Goal: Transaction & Acquisition: Obtain resource

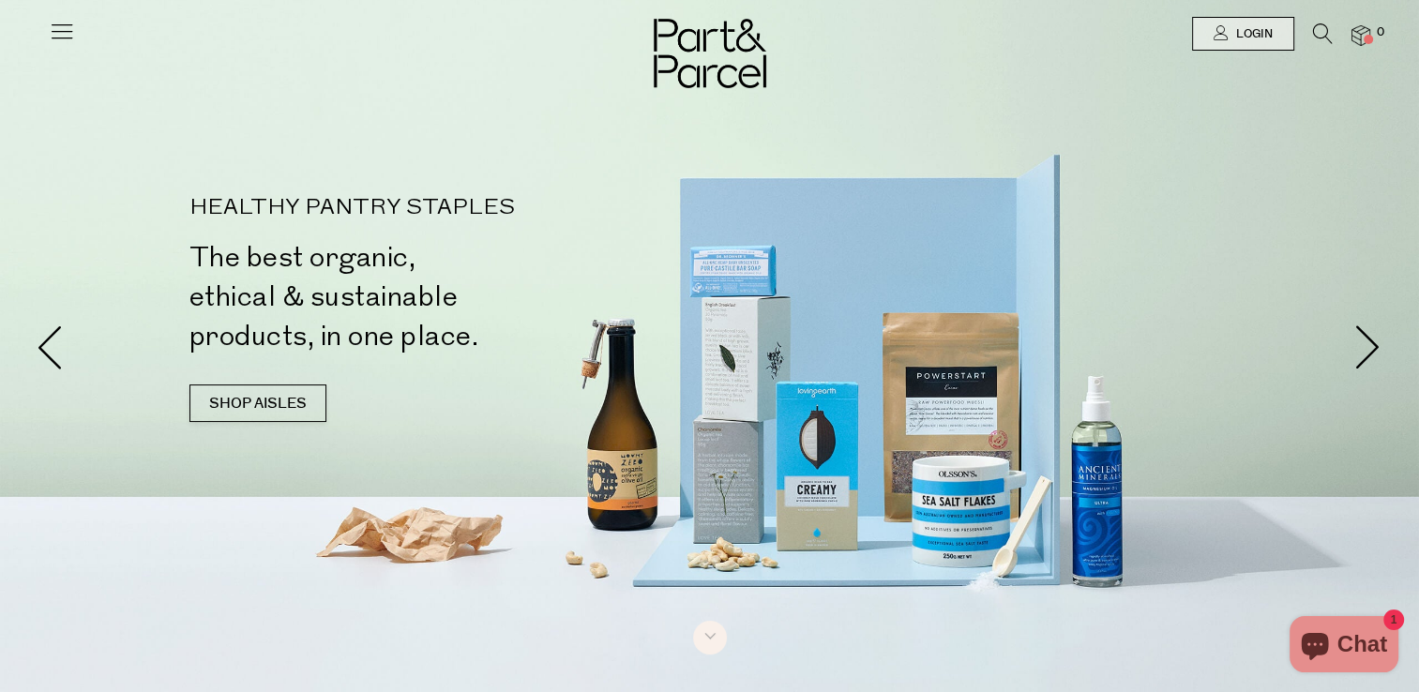
click at [1203, 456] on div at bounding box center [709, 346] width 1419 height 692
drag, startPoint x: 802, startPoint y: 482, endPoint x: 808, endPoint y: 505, distance: 23.2
click at [808, 505] on div at bounding box center [709, 346] width 1419 height 692
click at [897, 259] on div "HEALTHY PANTRY STAPLES The best organic, ethical & sustainable products, in one…" at bounding box center [709, 319] width 1097 height 244
click at [209, 400] on link "SHOP AISLES" at bounding box center [257, 404] width 137 height 38
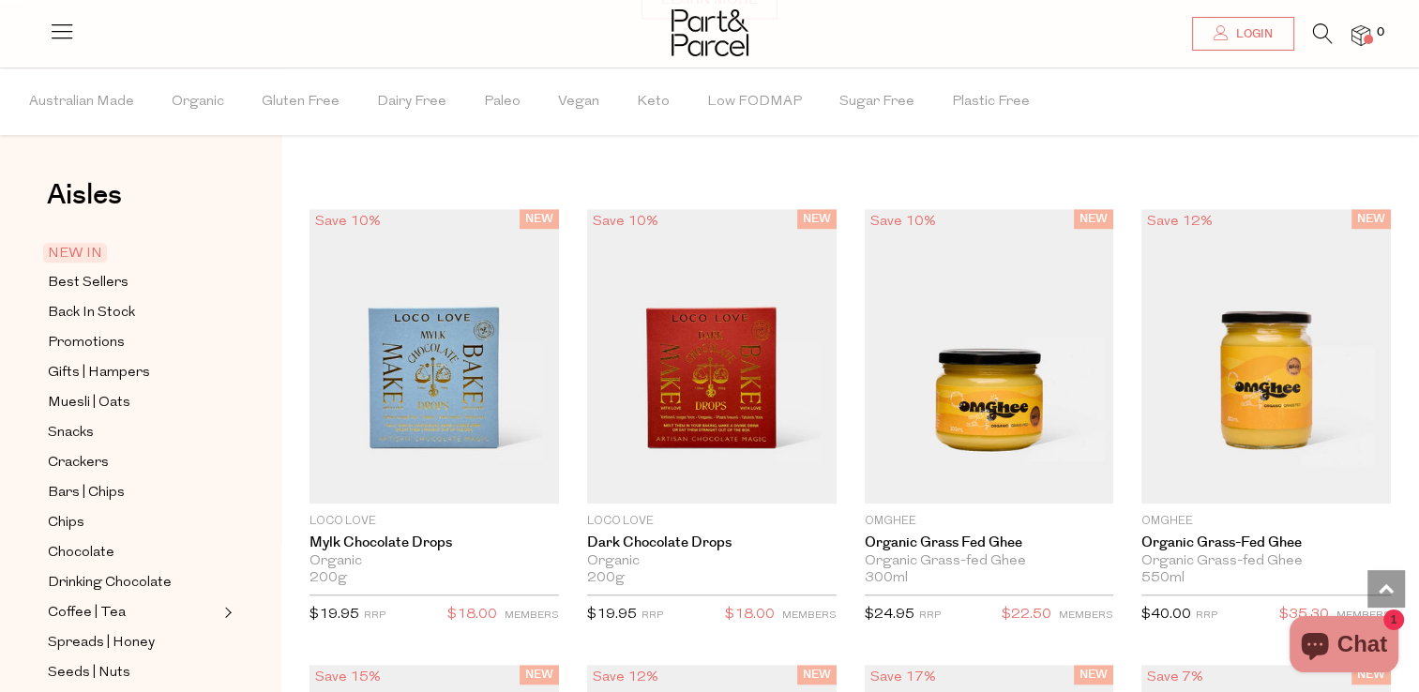
scroll to position [1435, 0]
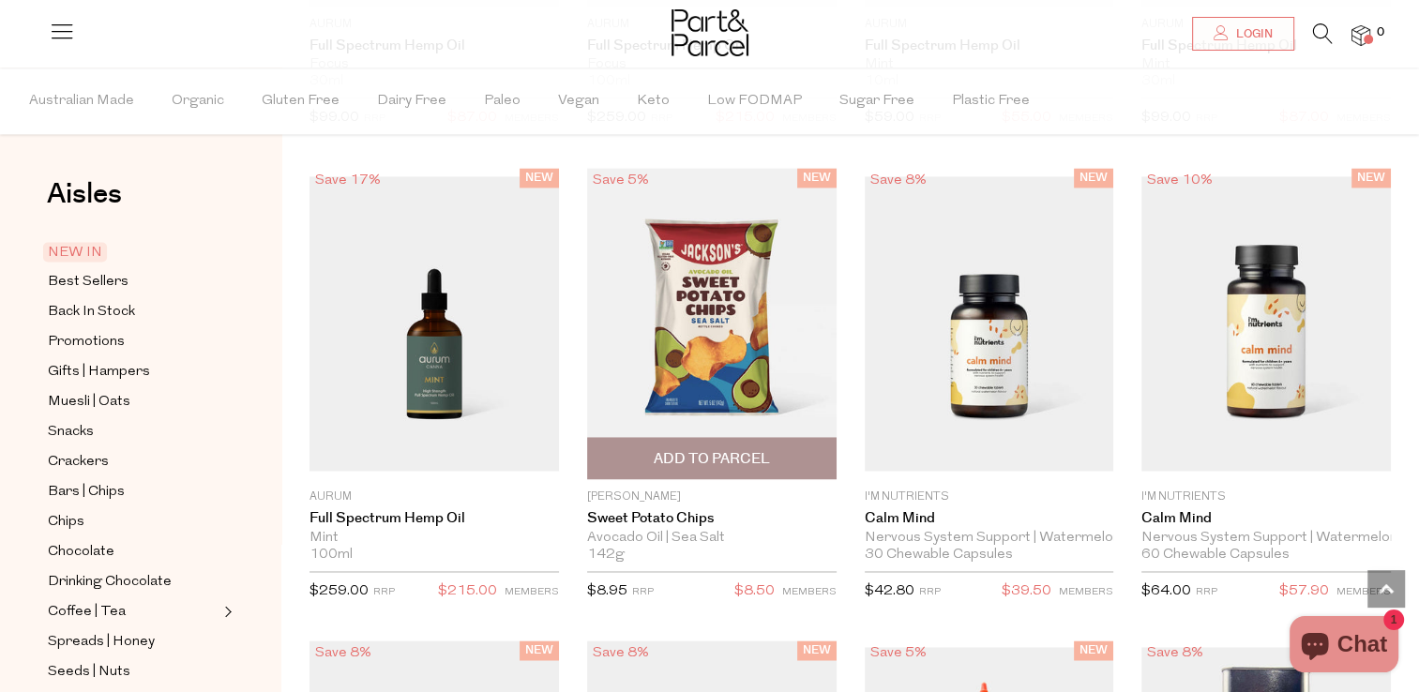
scroll to position [2842, 0]
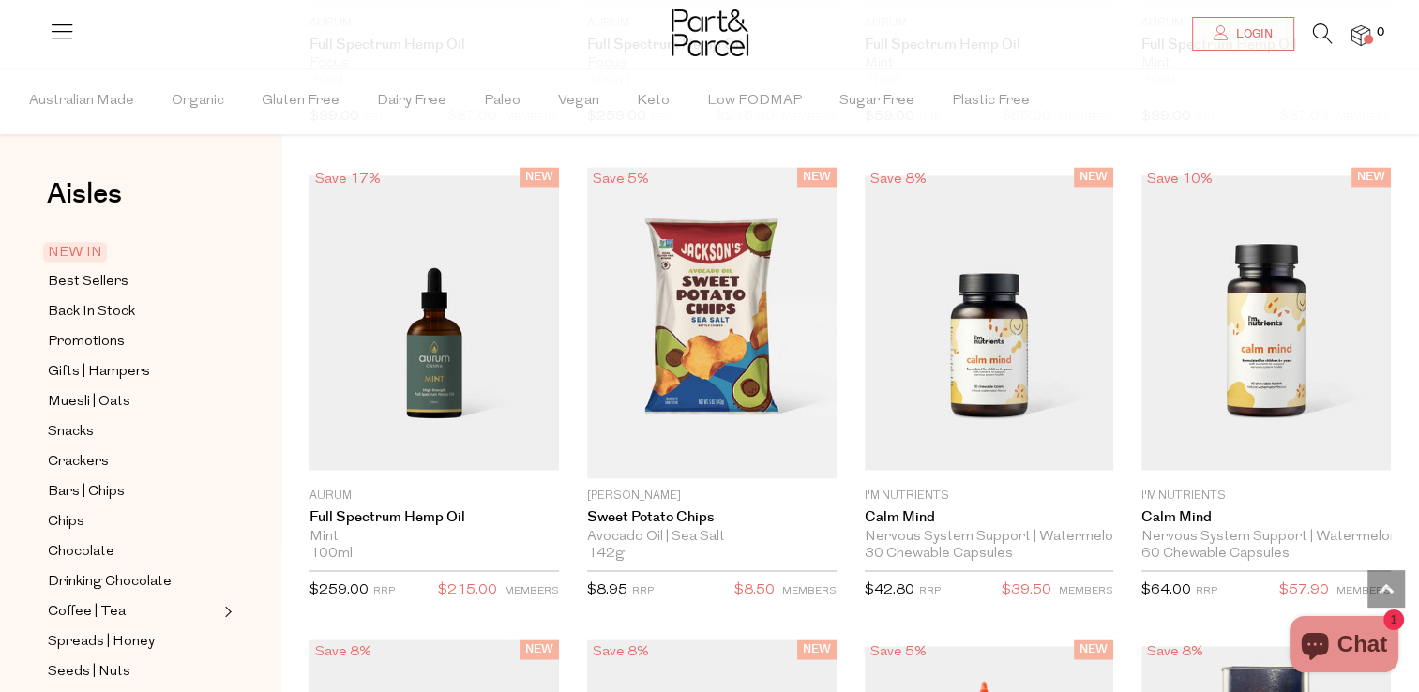
click at [23, 430] on div "Aisles Clear NEW IN Best Sellers Back In Stock Promotions Gifts | Hampers Muesl…" at bounding box center [140, 380] width 281 height 625
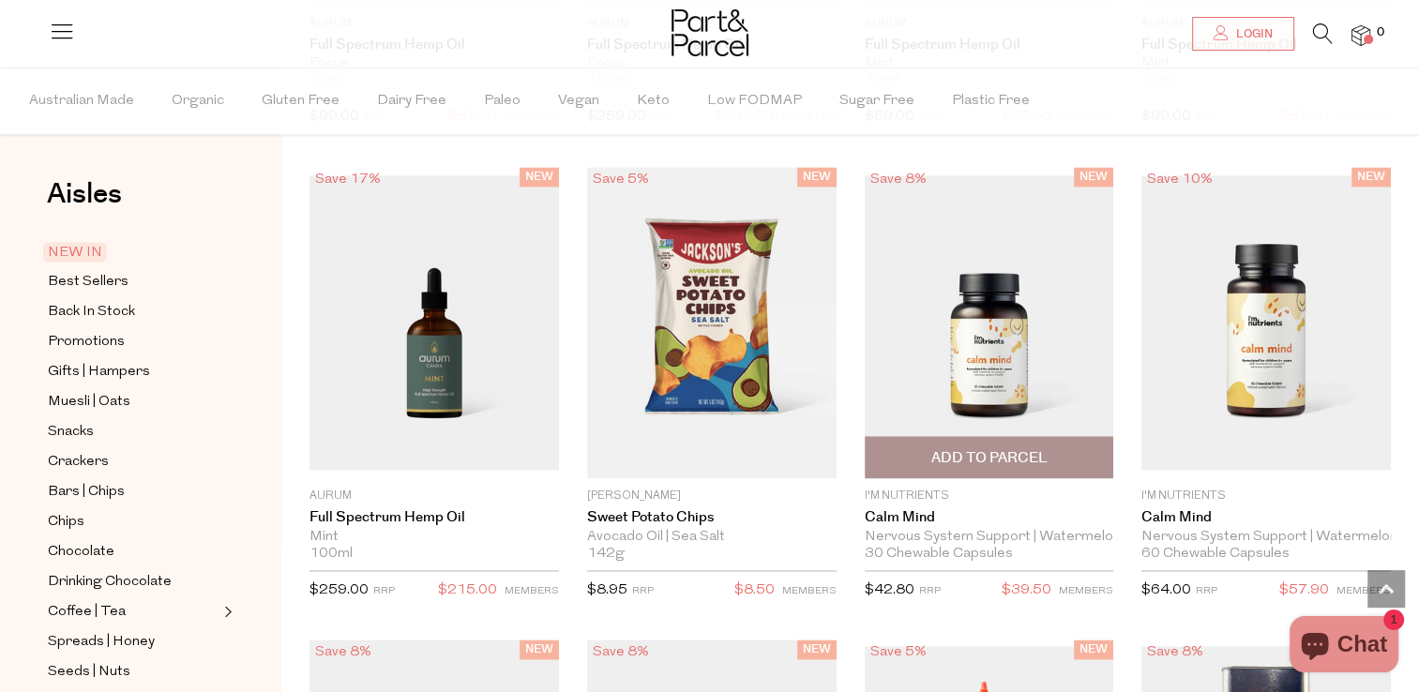
scroll to position [3311, 0]
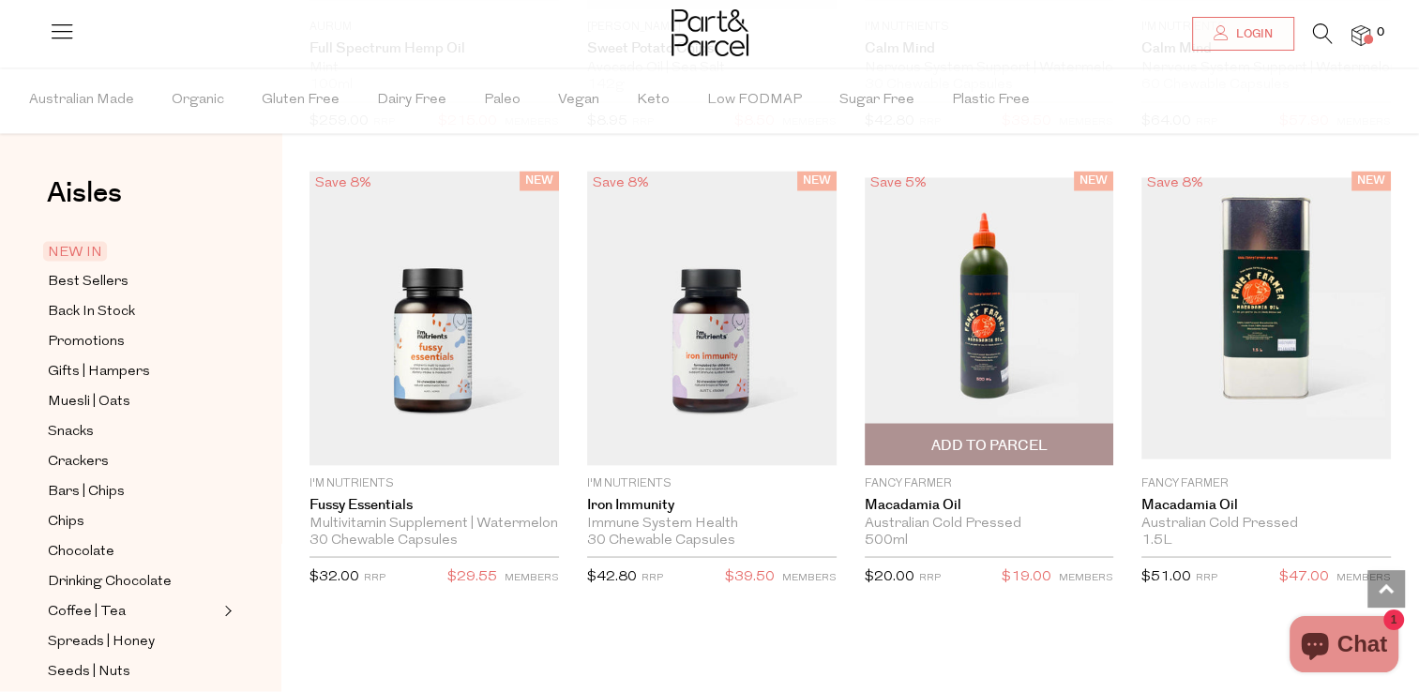
click at [941, 587] on p "$20.00 RRP" at bounding box center [903, 582] width 76 height 34
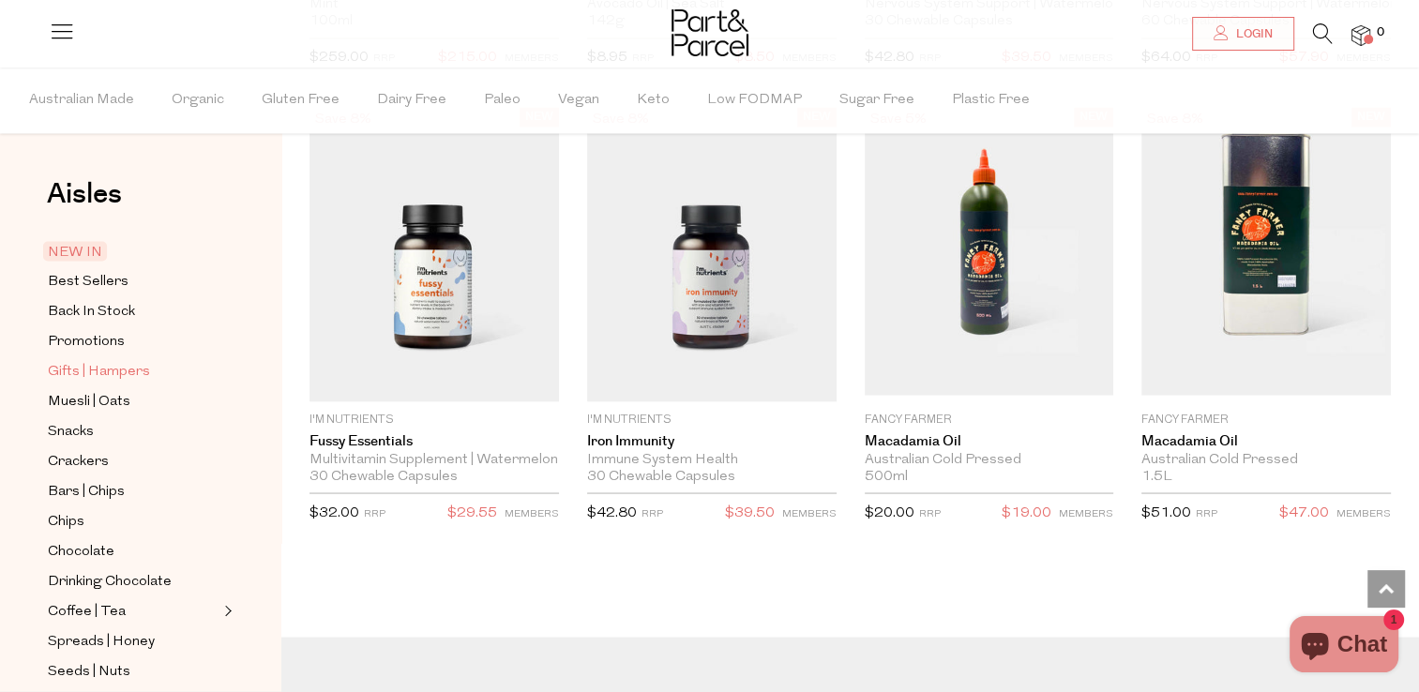
scroll to position [94, 0]
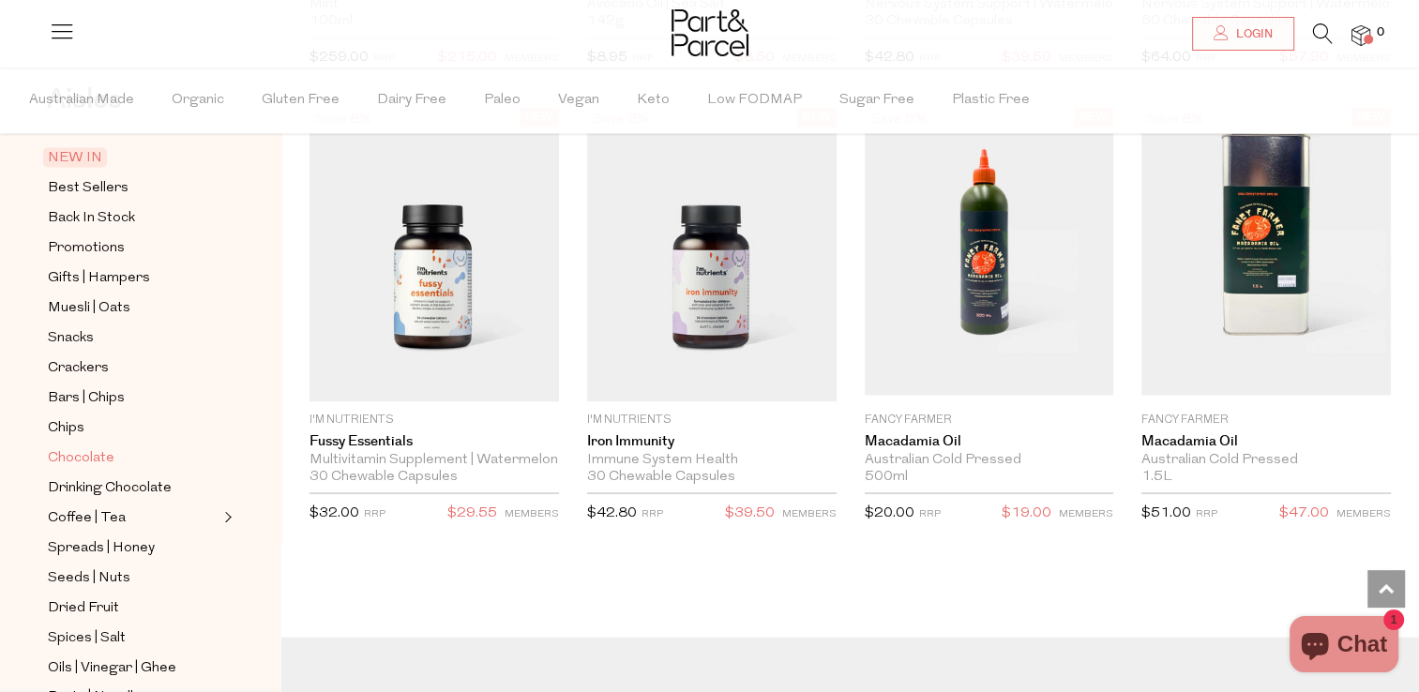
click at [98, 456] on span "Chocolate" at bounding box center [81, 458] width 67 height 23
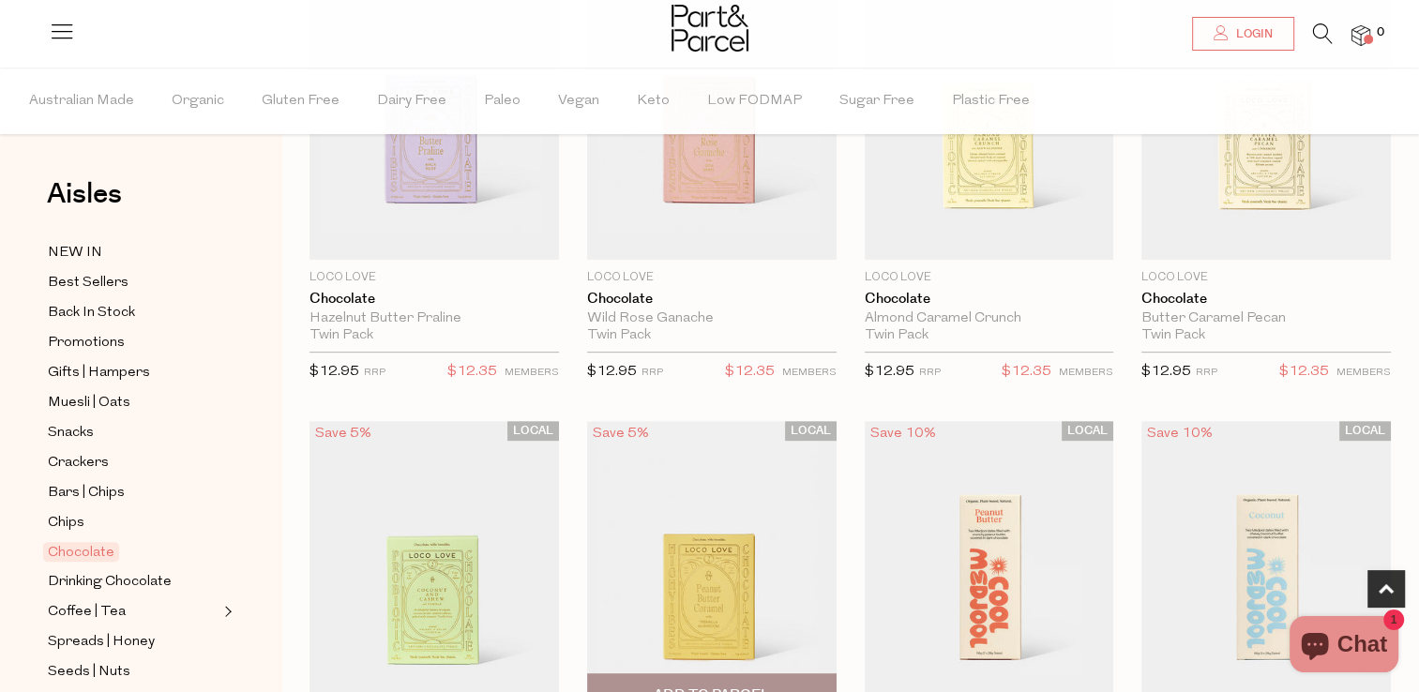
scroll to position [1032, 0]
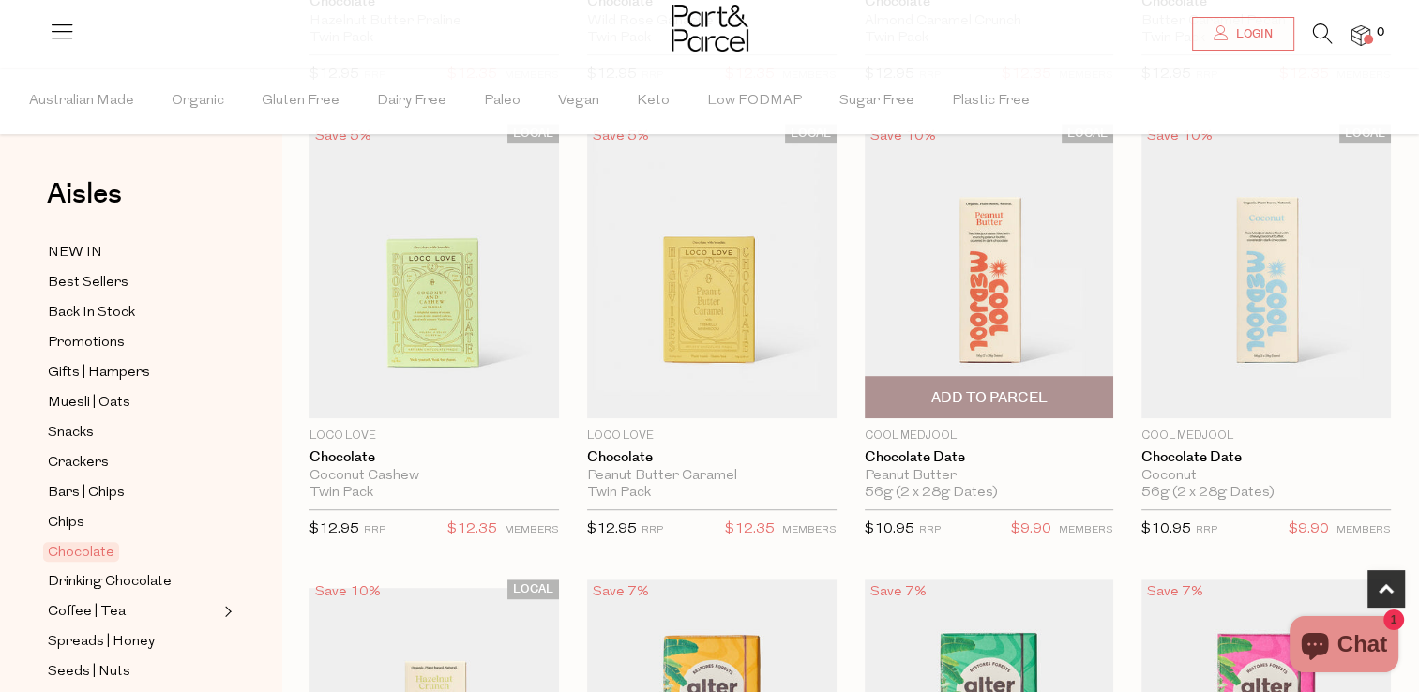
click at [1017, 497] on div "56g (2 x 28g Dates) Only 19 Available" at bounding box center [990, 493] width 250 height 17
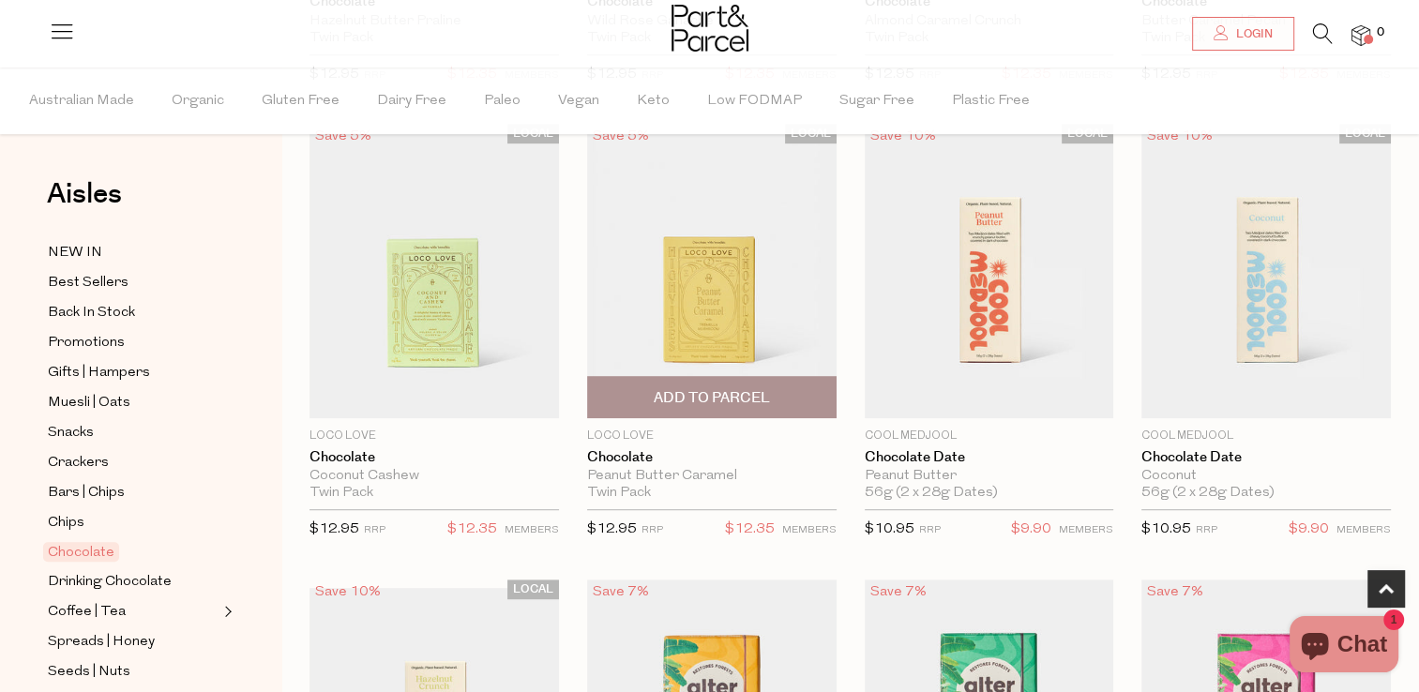
scroll to position [1313, 0]
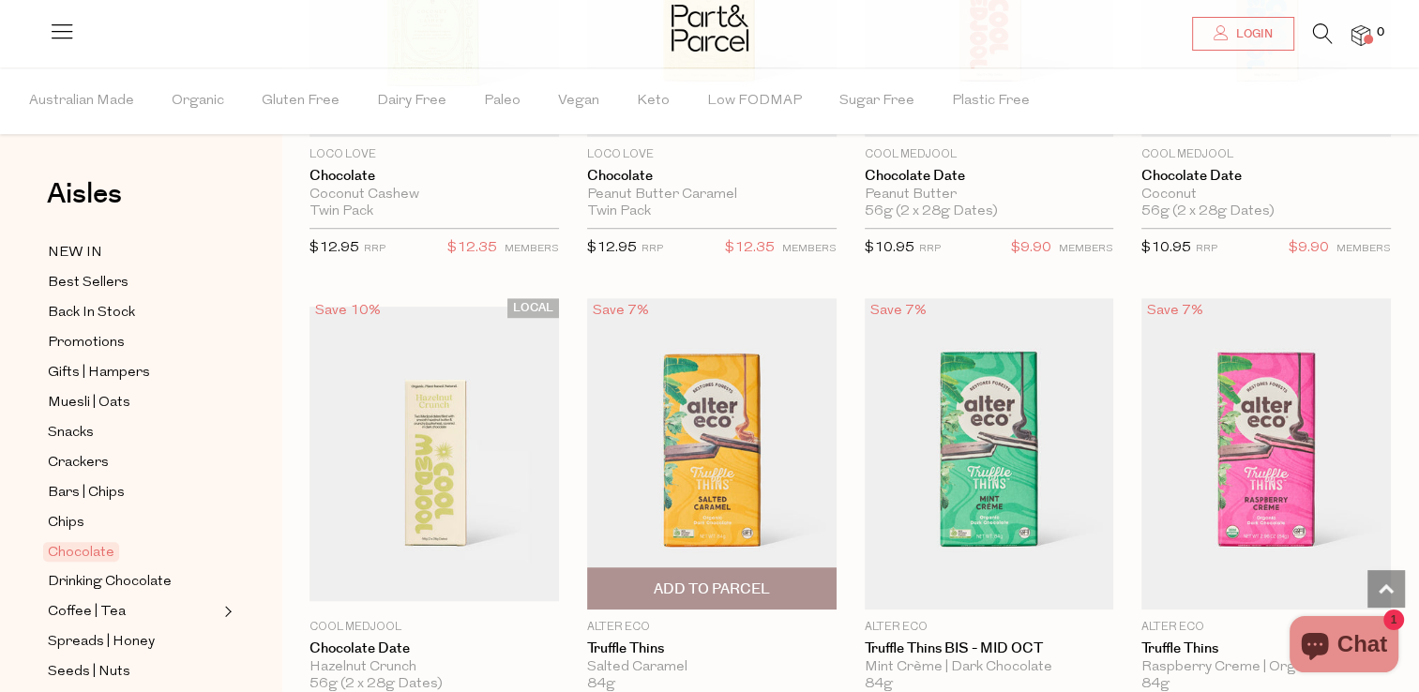
click at [676, 429] on img at bounding box center [712, 453] width 250 height 311
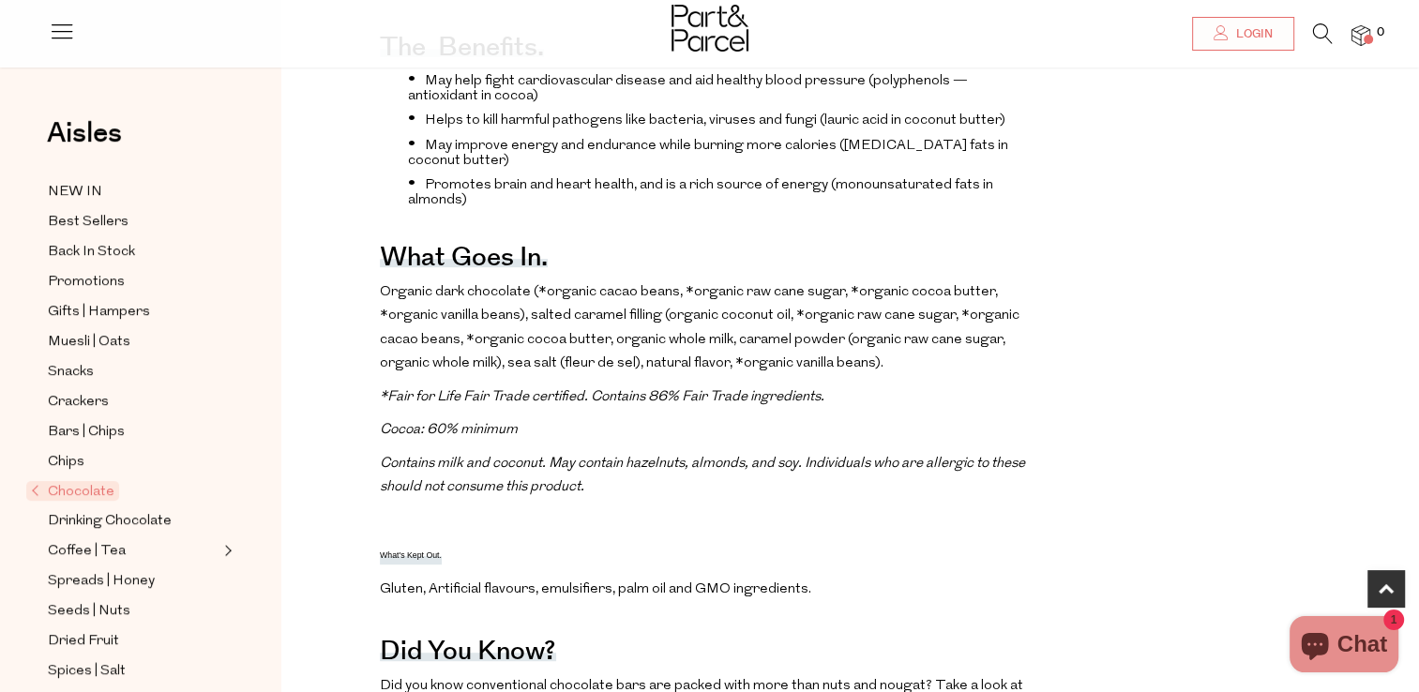
scroll to position [844, 0]
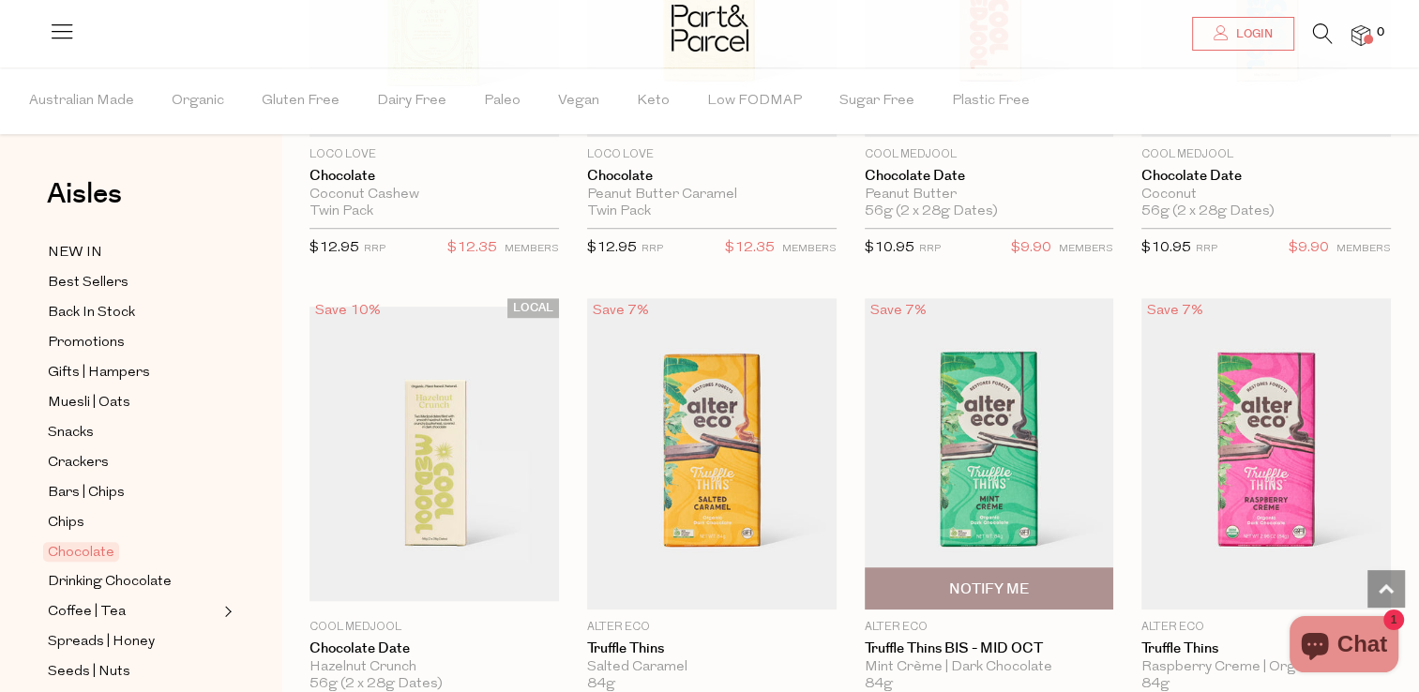
scroll to position [1501, 0]
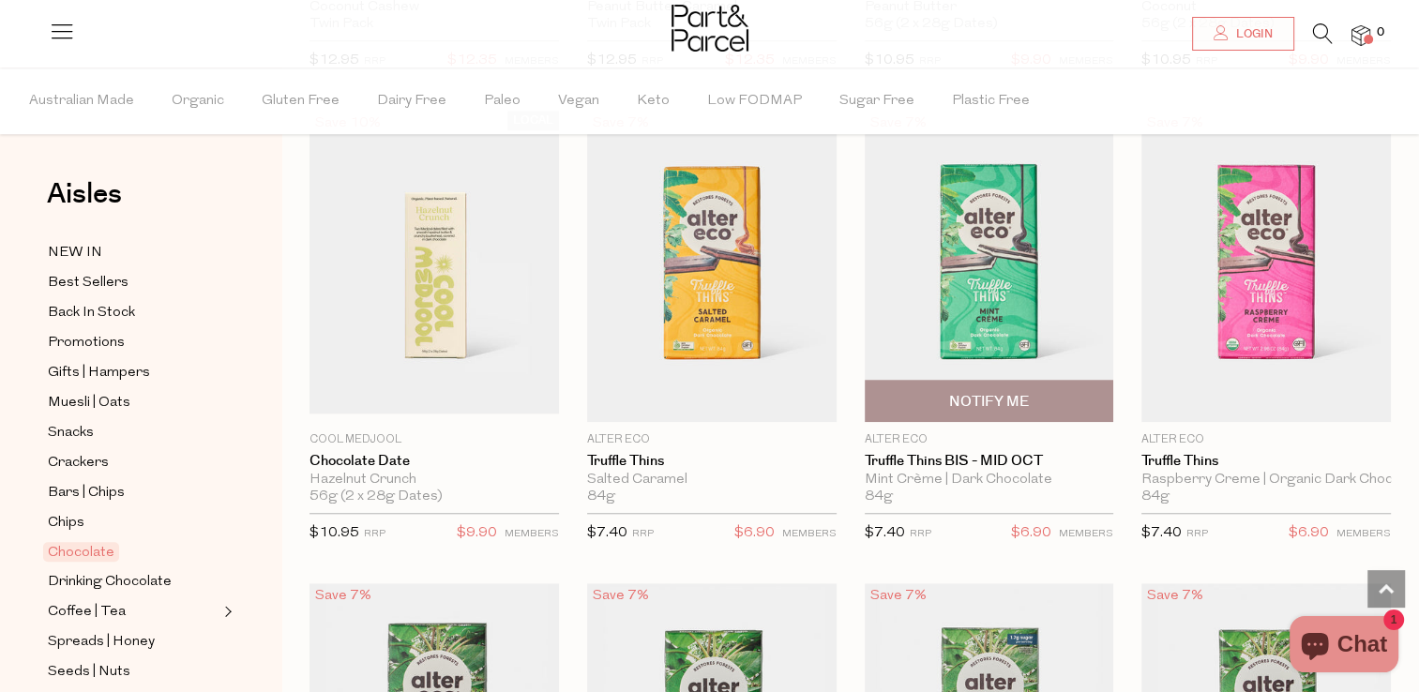
click at [977, 265] on img at bounding box center [990, 266] width 250 height 311
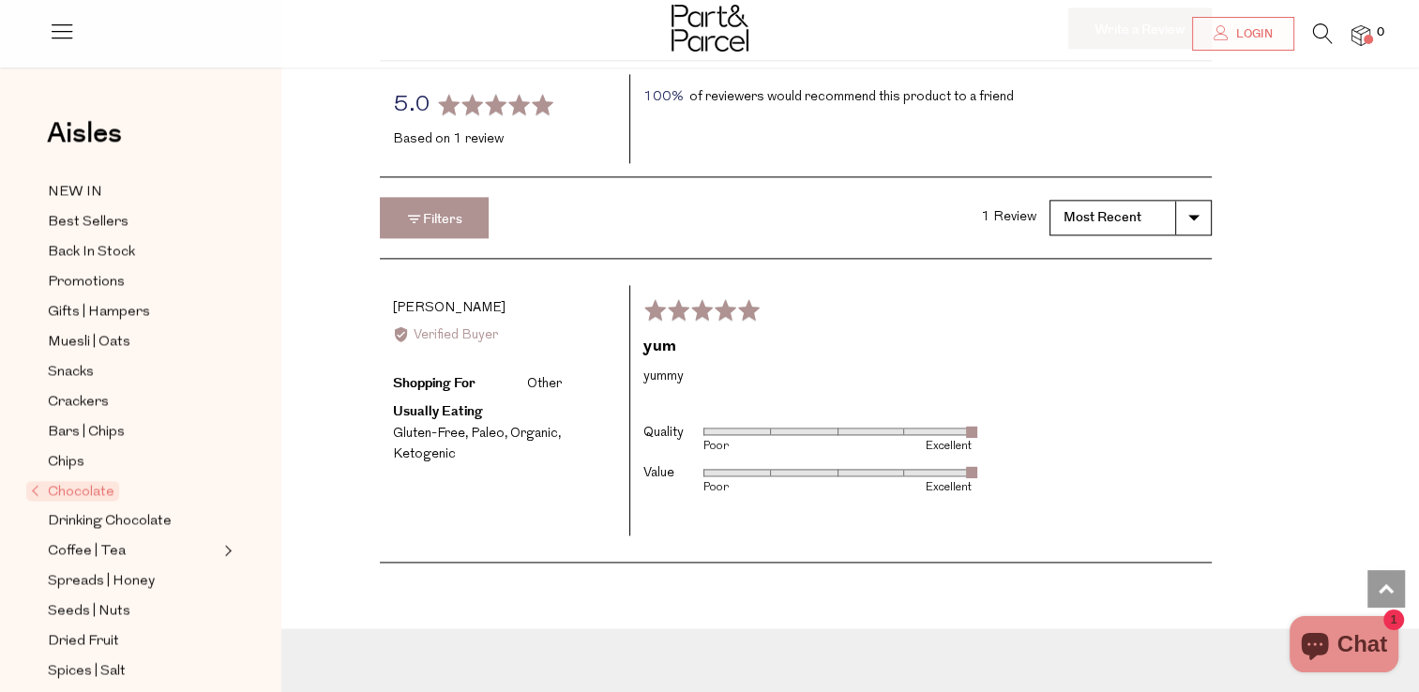
scroll to position [2720, 0]
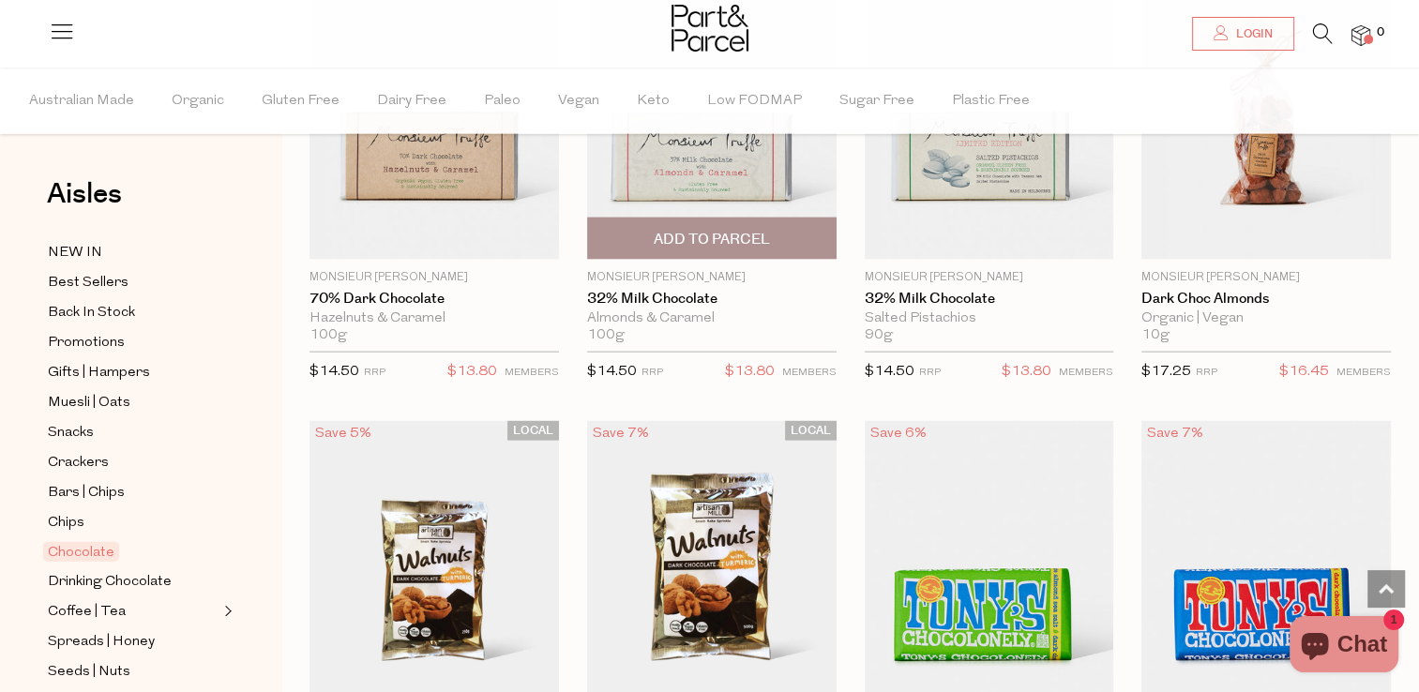
scroll to position [3955, 0]
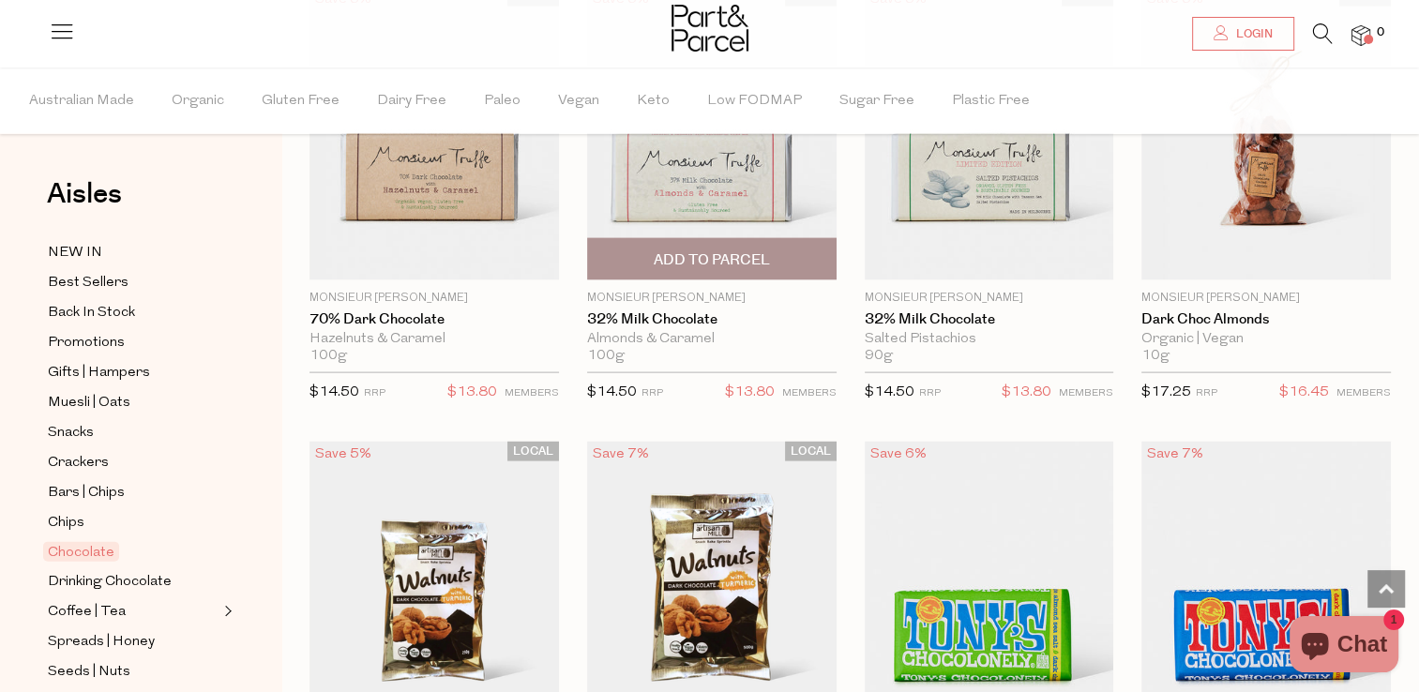
click at [750, 188] on img at bounding box center [712, 133] width 250 height 295
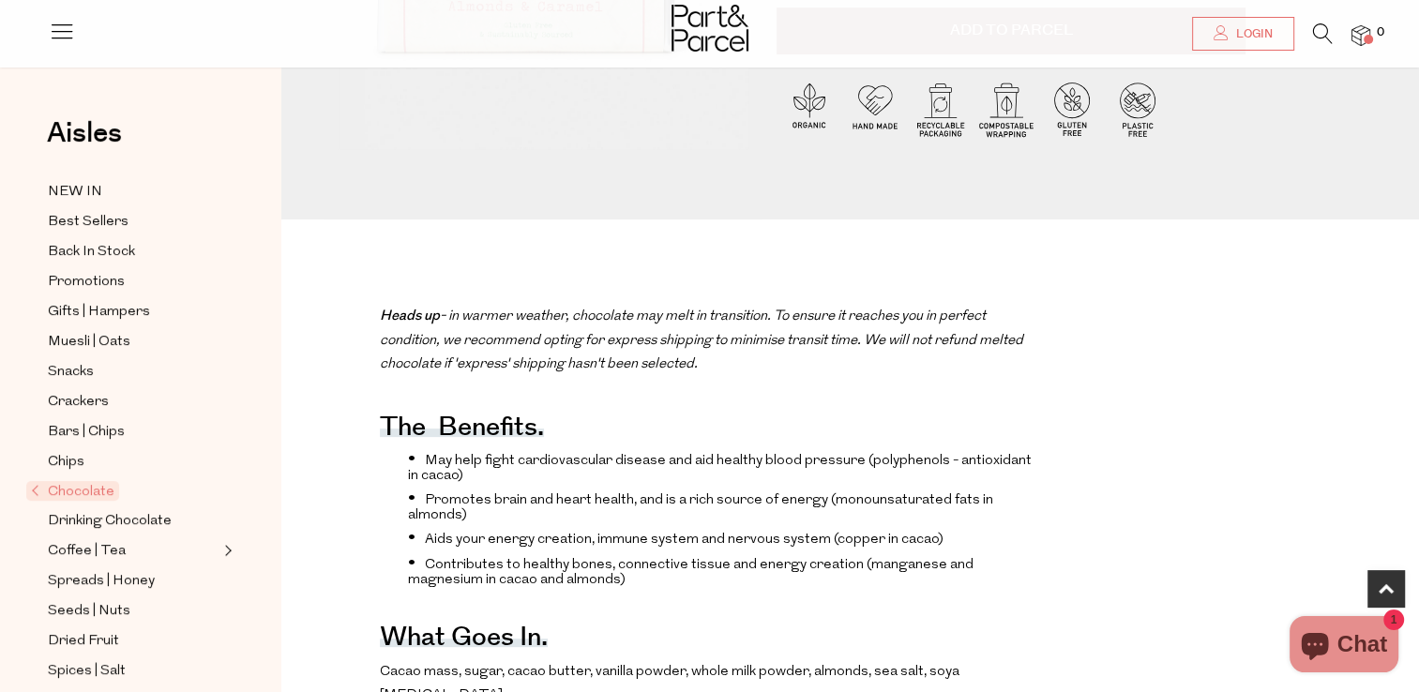
scroll to position [469, 0]
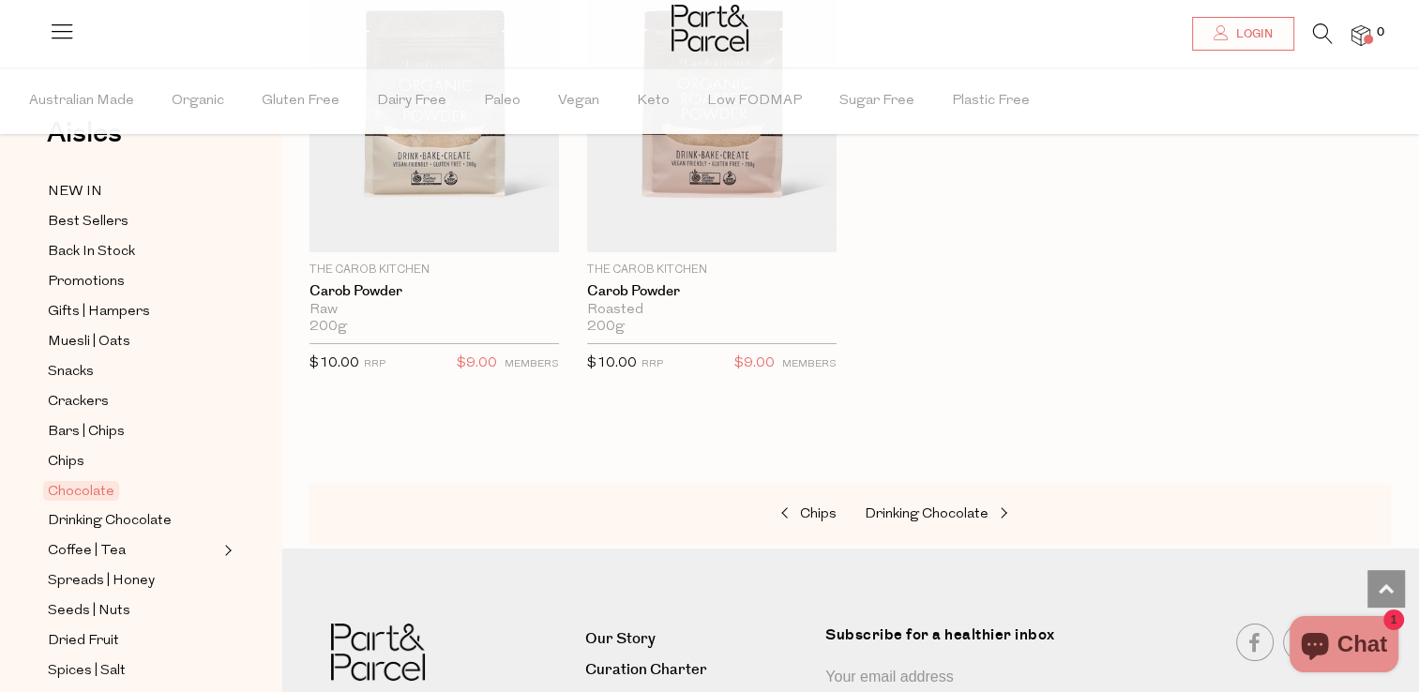
scroll to position [188, 0]
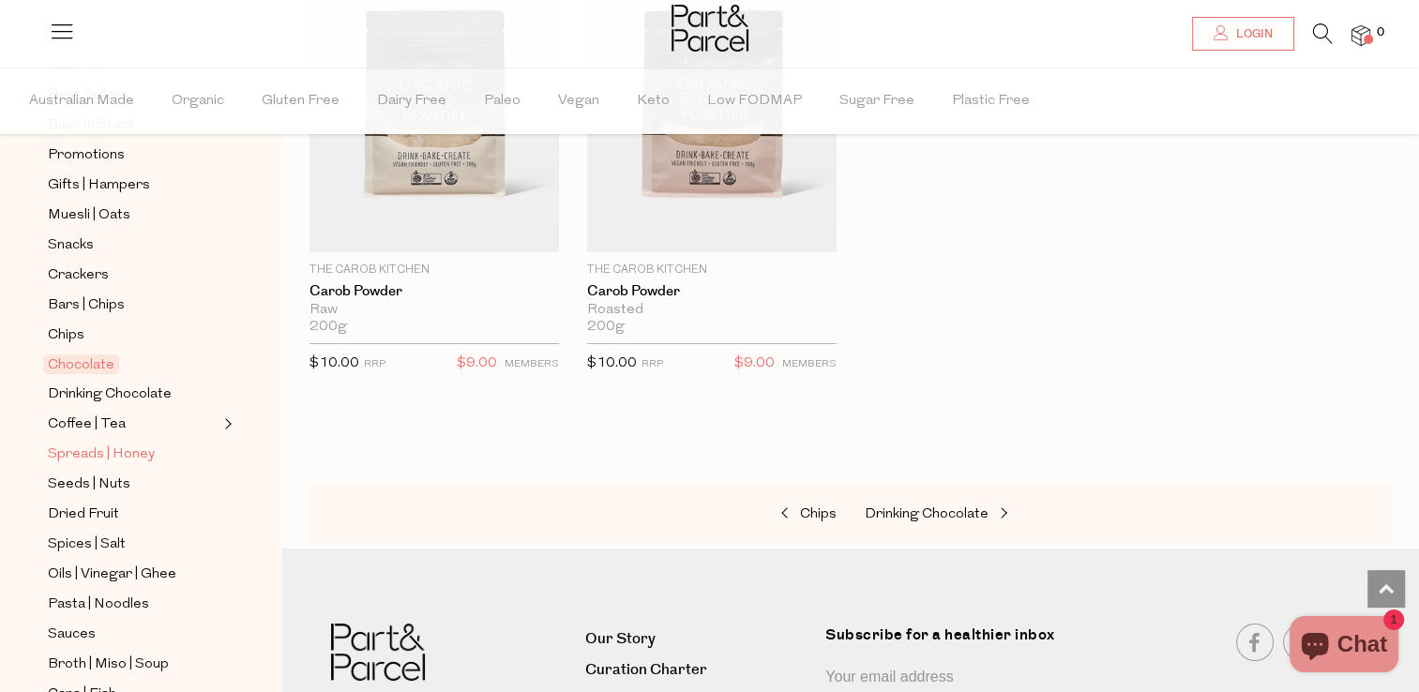
click at [99, 448] on span "Spreads | Honey" at bounding box center [101, 455] width 107 height 23
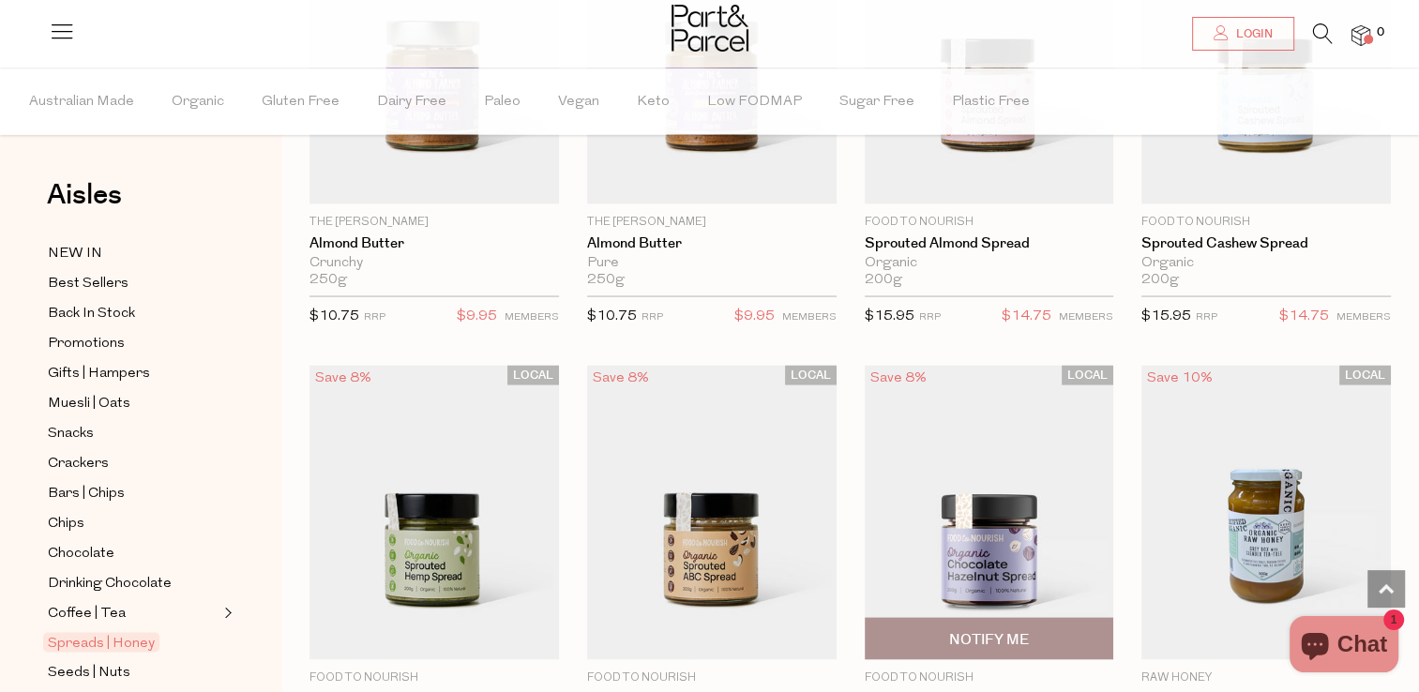
scroll to position [3658, 0]
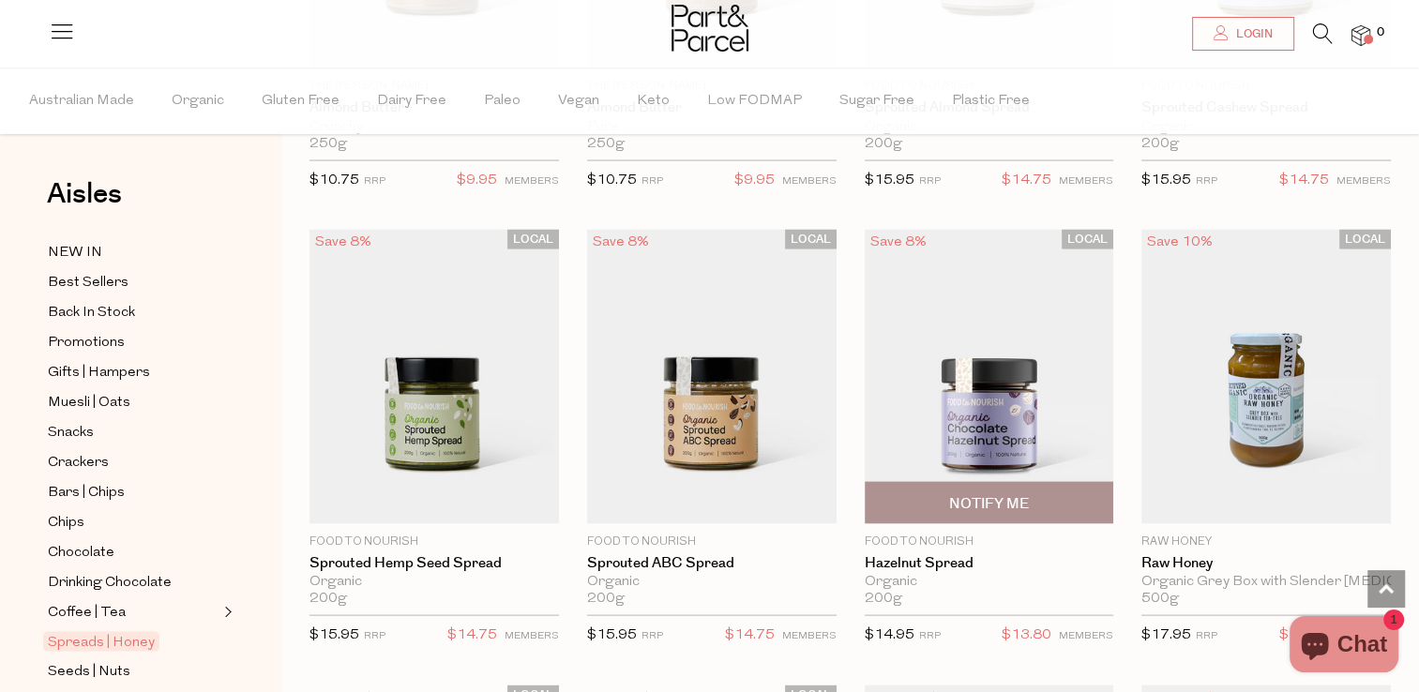
click at [1018, 407] on img at bounding box center [990, 377] width 250 height 295
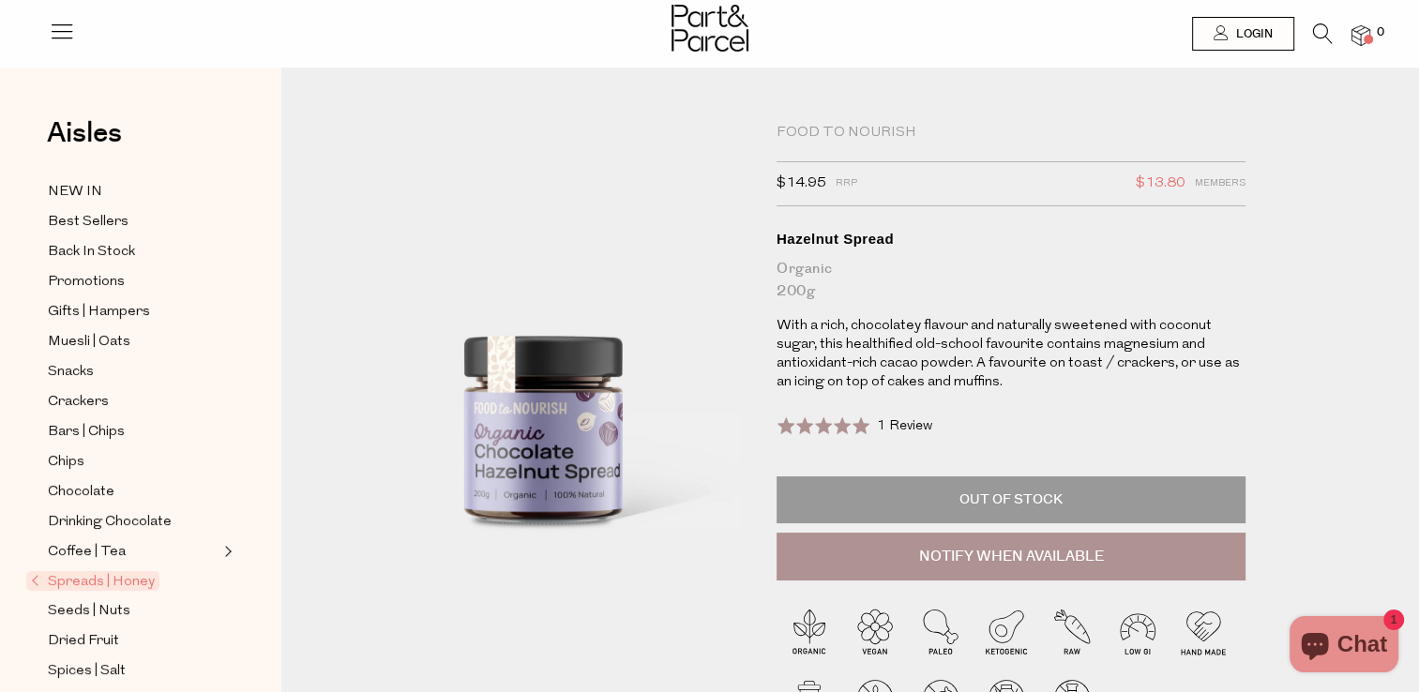
click at [1013, 422] on div "Rated 5.0 out of 5 1 Review Based on 1 review Click to go to reviews" at bounding box center [1011, 436] width 469 height 61
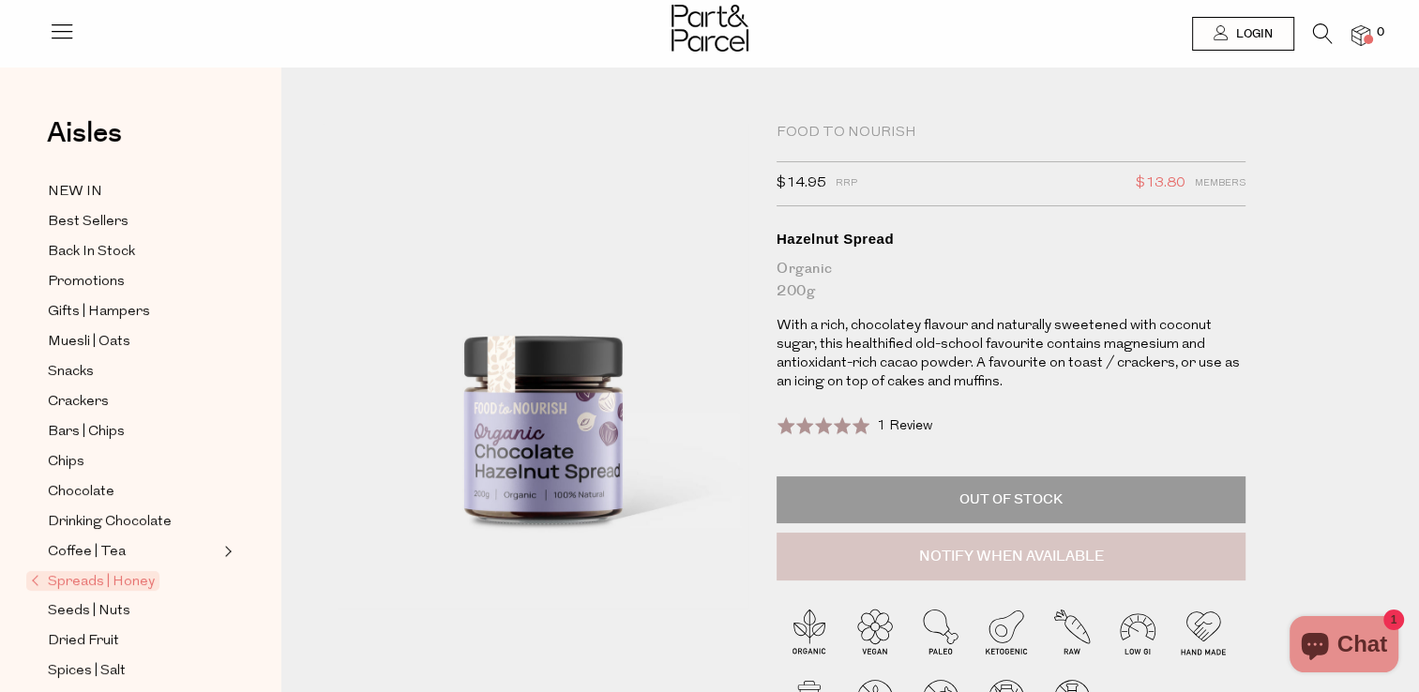
click at [995, 556] on button "Notify When Available" at bounding box center [1011, 557] width 469 height 49
type input "Notify when available"
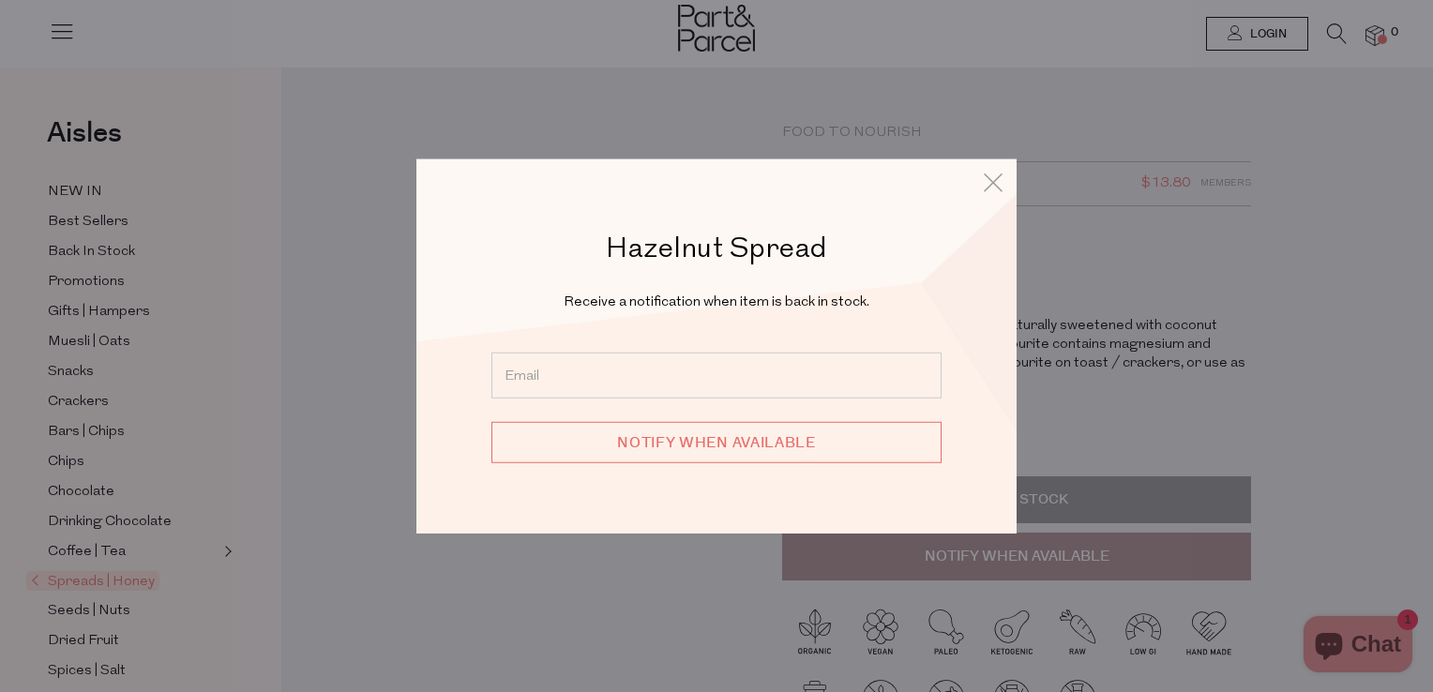
click at [688, 370] on input "email" at bounding box center [717, 375] width 450 height 46
type input "ashleigh.manuel@podiatry.org.au"
click at [728, 446] on input "Notify when available" at bounding box center [717, 441] width 450 height 41
type input "We will be in touch"
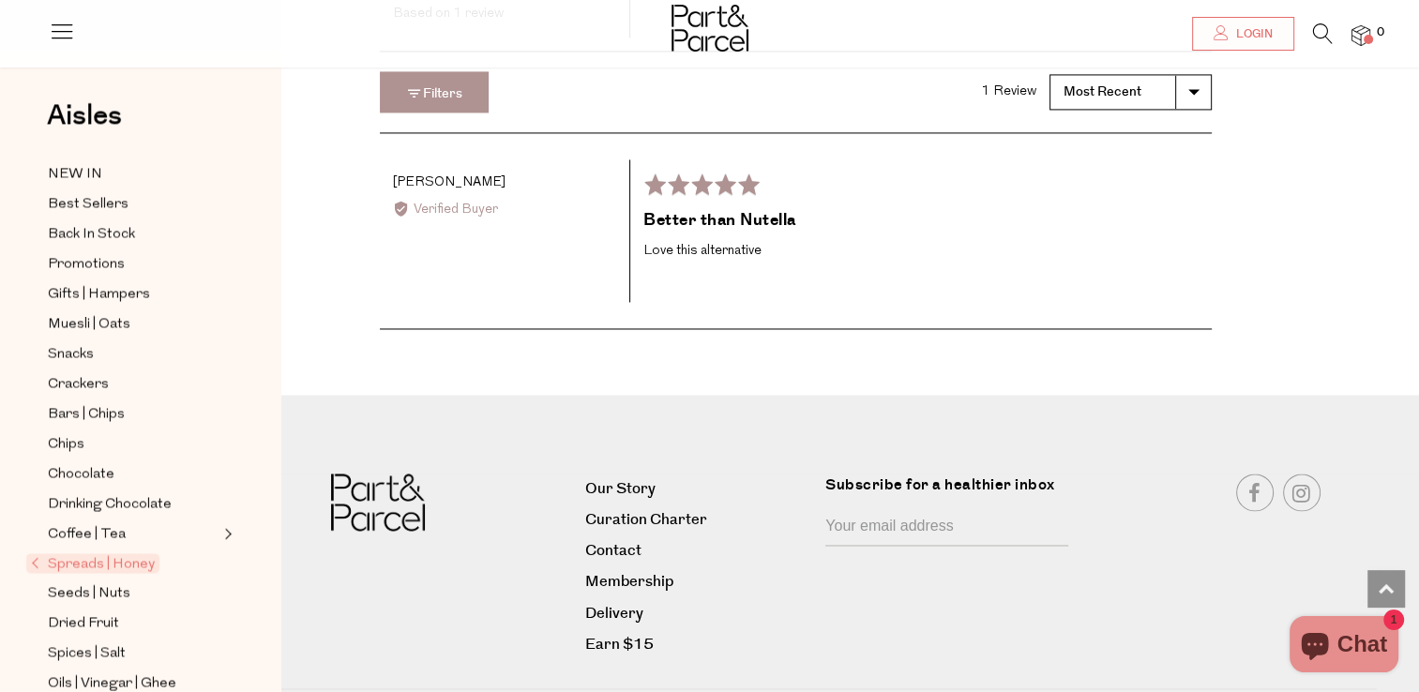
scroll to position [2814, 0]
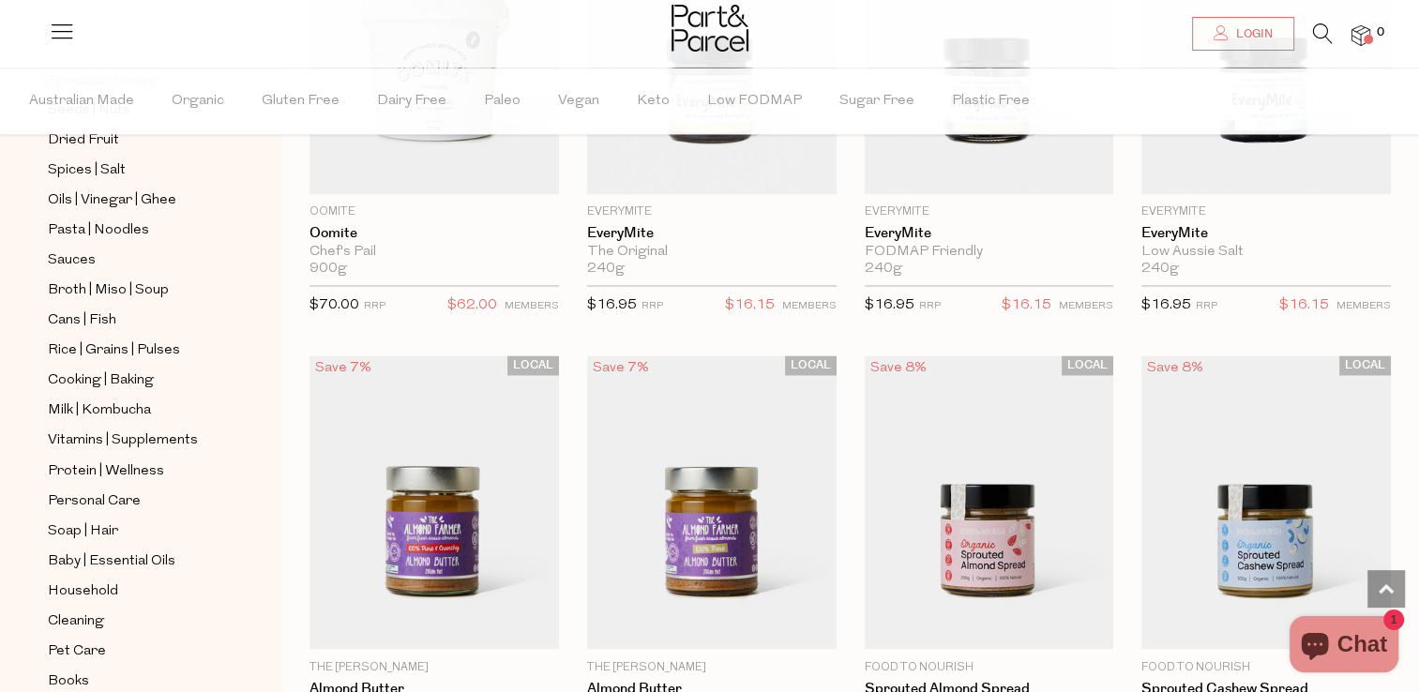
scroll to position [563, 0]
click at [105, 466] on span "Protein | Wellness" at bounding box center [106, 470] width 116 height 23
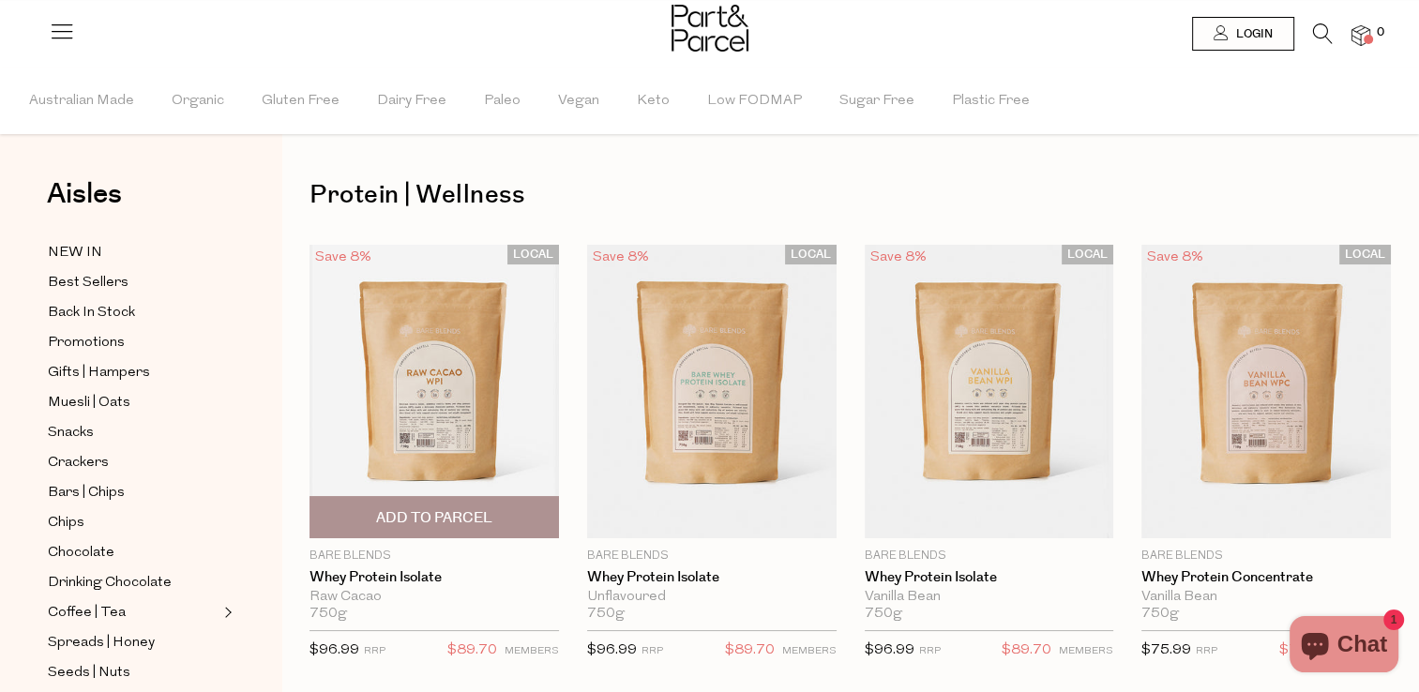
click at [493, 344] on img at bounding box center [435, 392] width 250 height 295
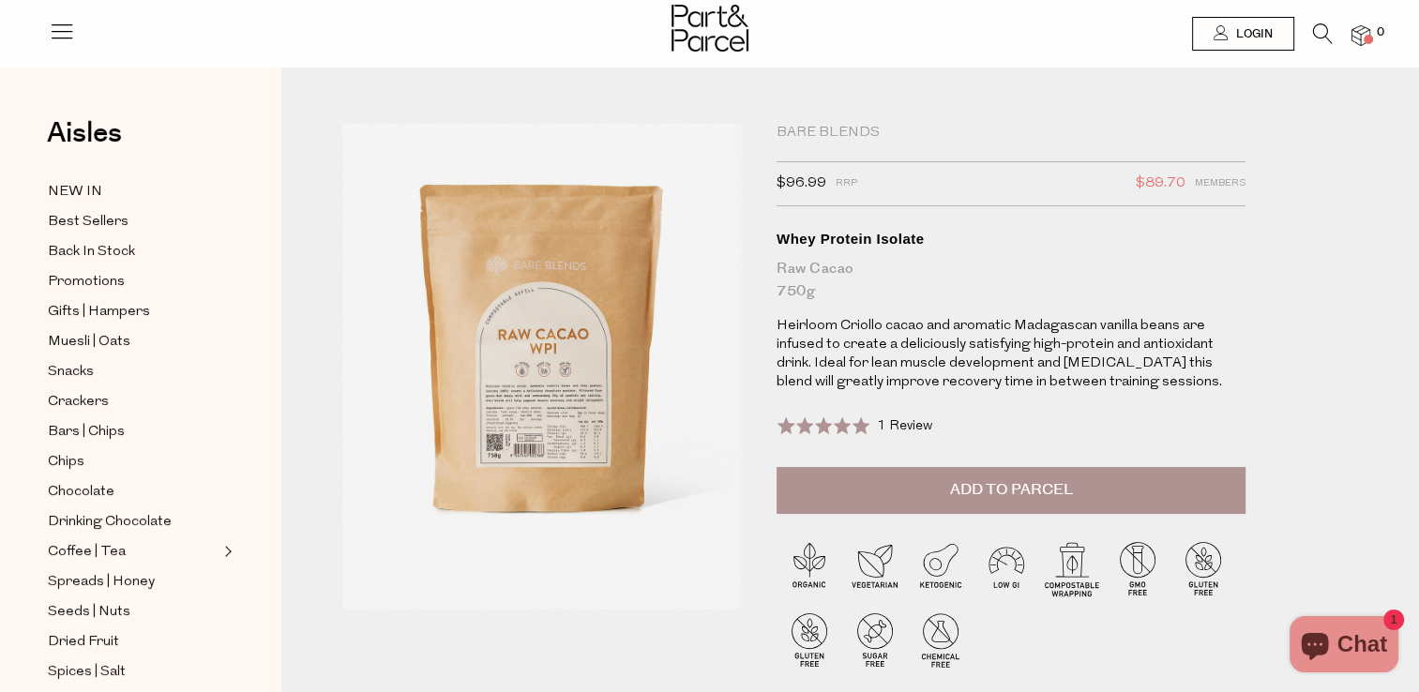
click at [1024, 391] on p "Heirloom Criollo cacao and aromatic Madagascan vanilla beans are infused to cre…" at bounding box center [1011, 354] width 469 height 75
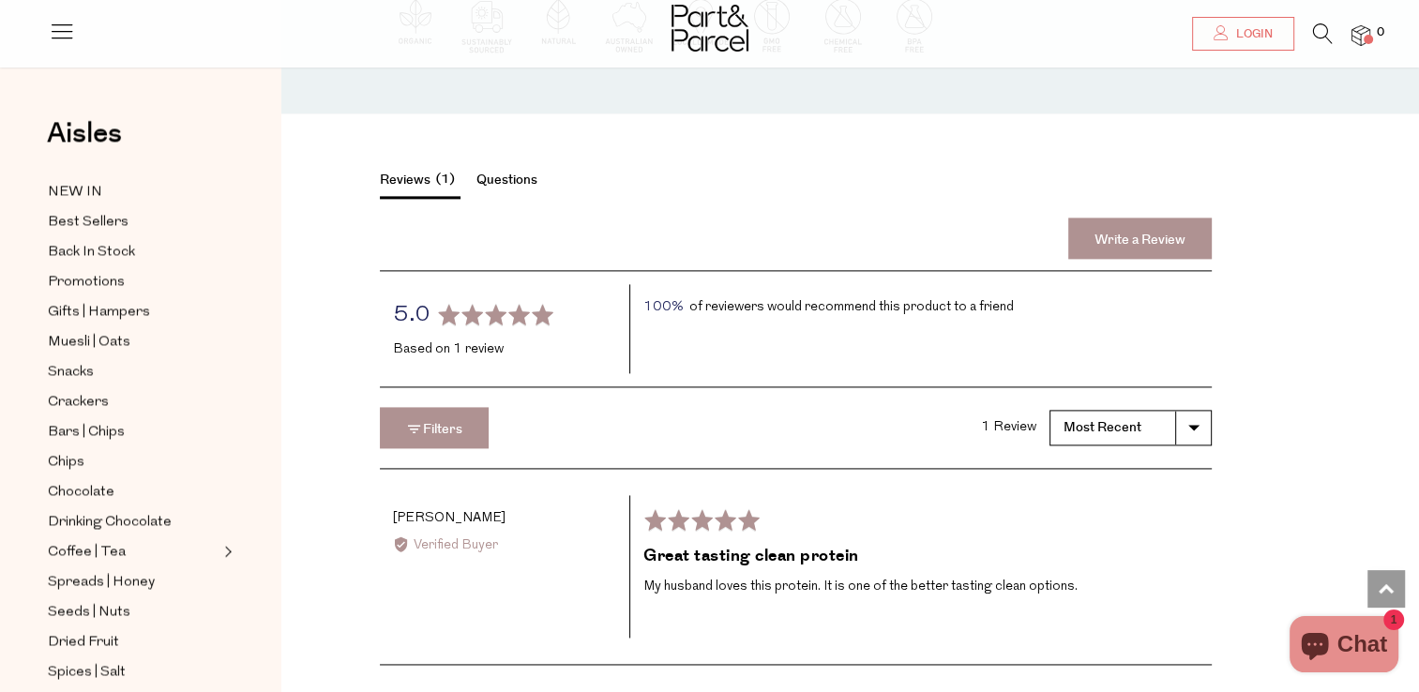
scroll to position [2533, 0]
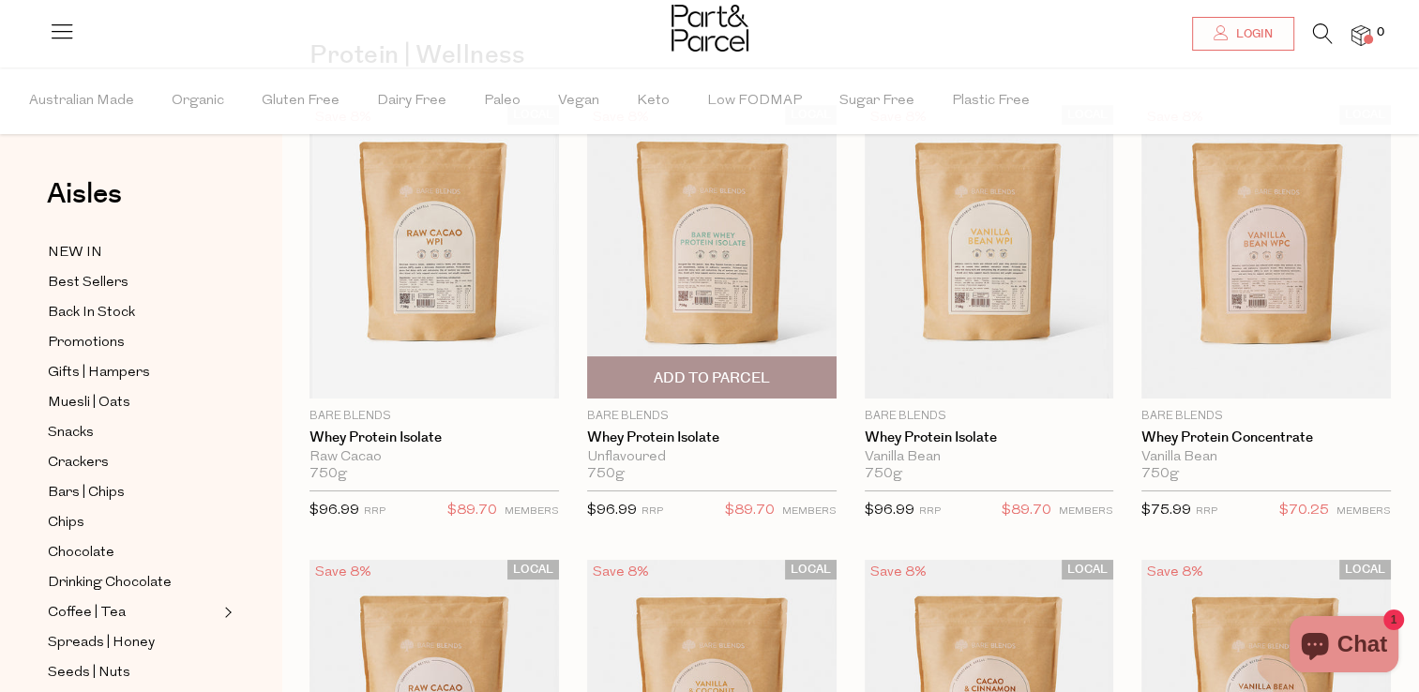
scroll to position [94, 0]
